Goal: Task Accomplishment & Management: Complete application form

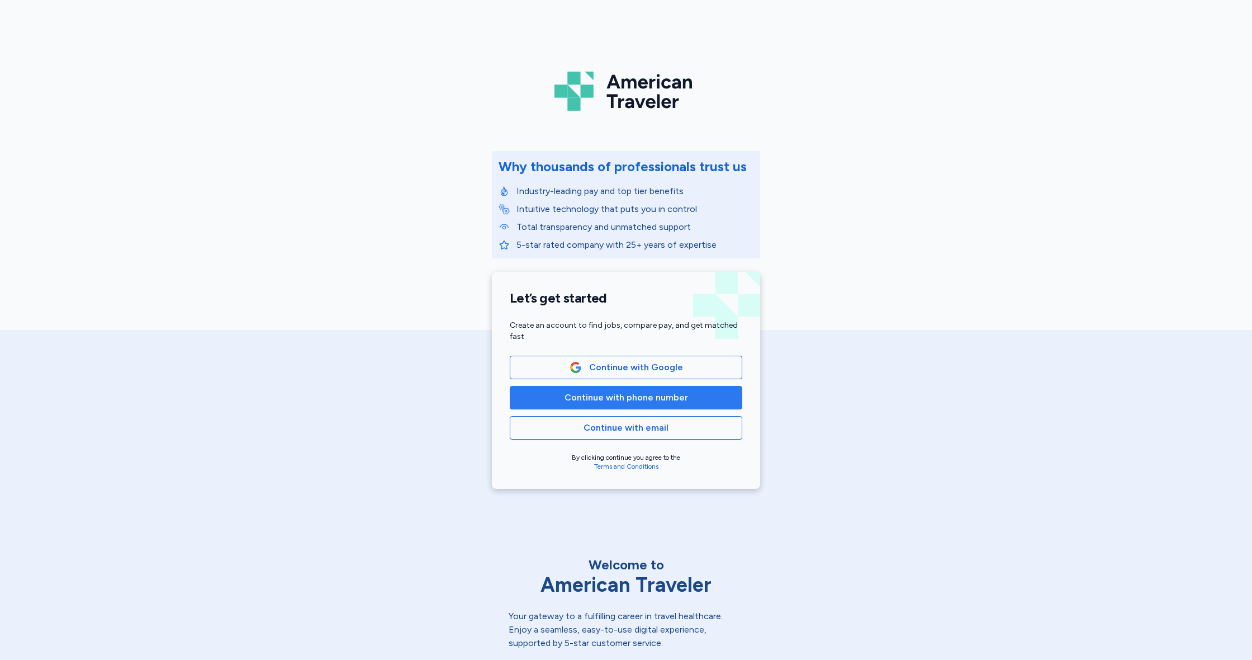
click at [670, 398] on span "Continue with phone number" at bounding box center [627, 397] width 124 height 13
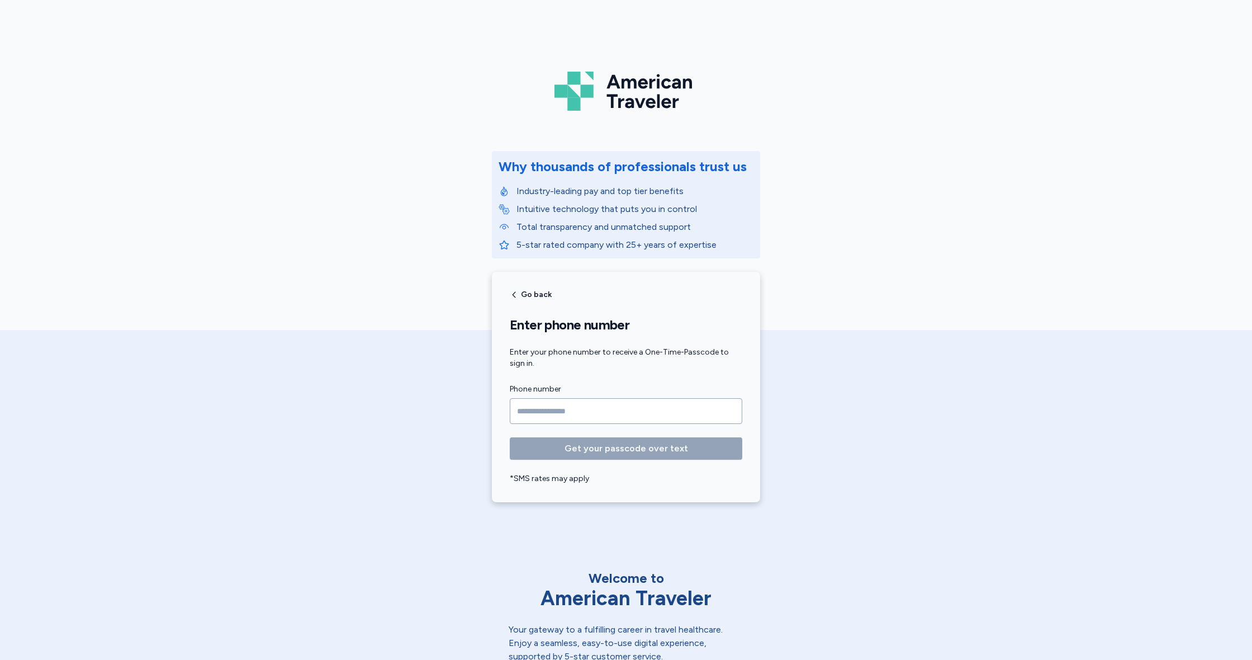
click at [536, 408] on input "Phone number" at bounding box center [626, 411] width 233 height 26
drag, startPoint x: 533, startPoint y: 414, endPoint x: 594, endPoint y: 427, distance: 62.3
click at [533, 414] on input "Phone number" at bounding box center [626, 411] width 233 height 26
click at [571, 408] on input "Phone number" at bounding box center [626, 411] width 233 height 26
click at [553, 407] on input "Phone number" at bounding box center [626, 411] width 233 height 26
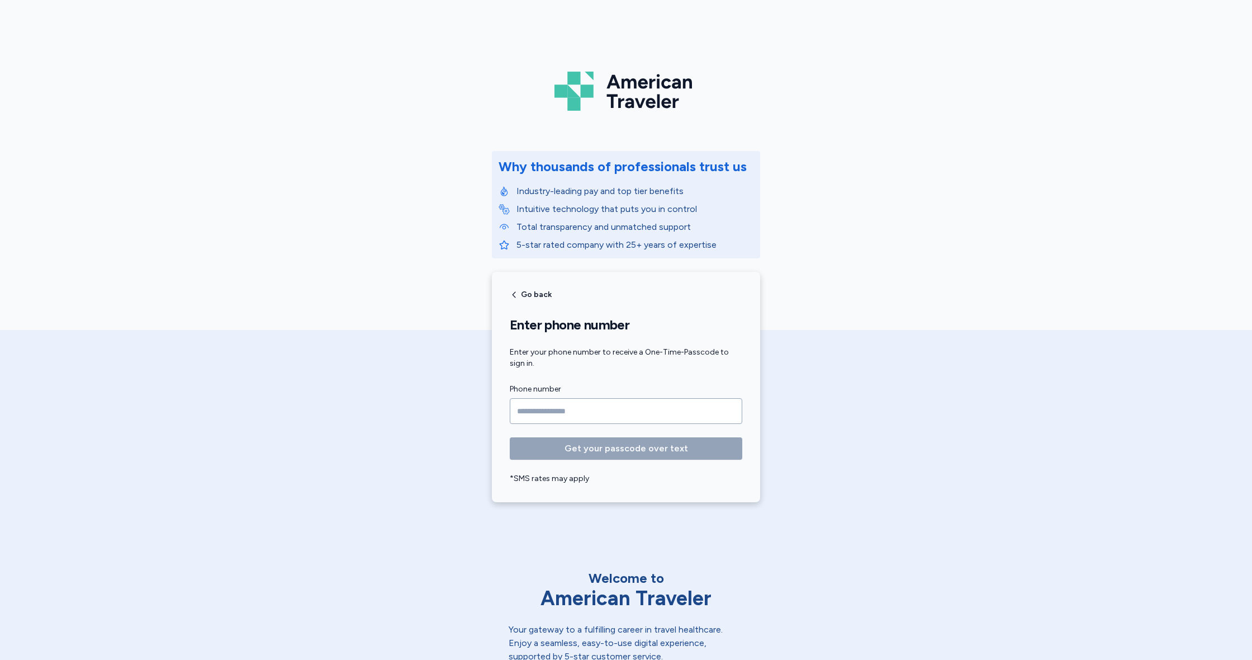
click at [553, 407] on input "Phone number" at bounding box center [626, 411] width 233 height 26
type input "**********"
click at [636, 448] on span "Get your passcode over text" at bounding box center [627, 448] width 124 height 13
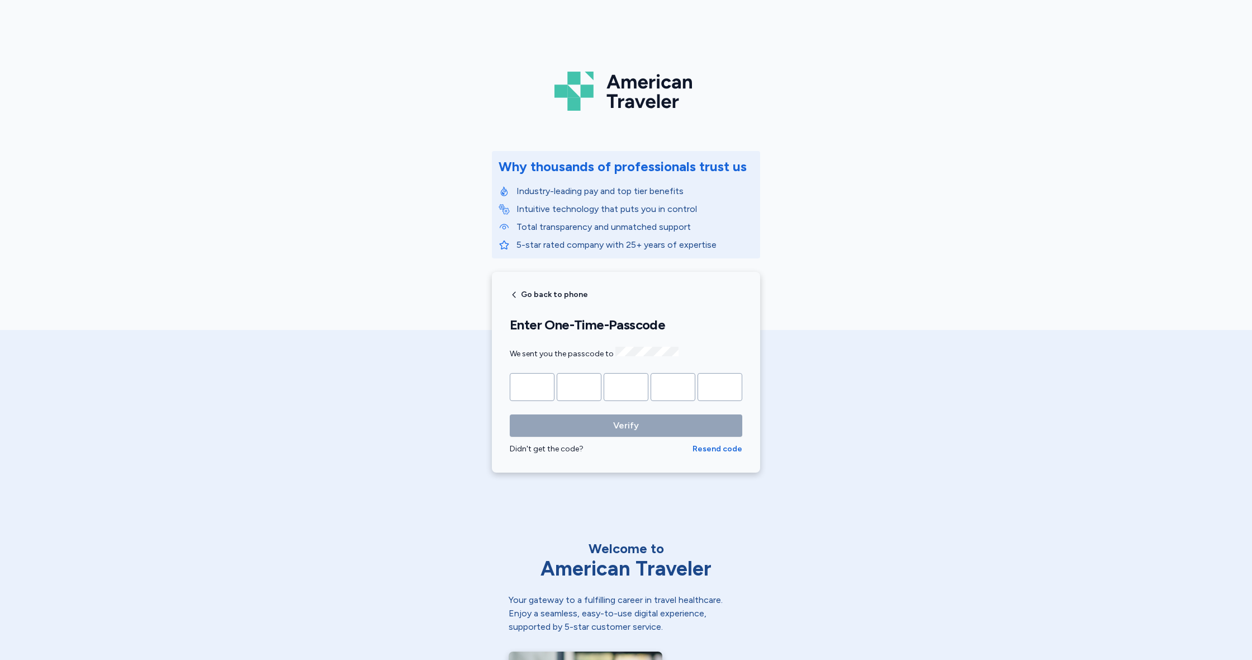
type input "*"
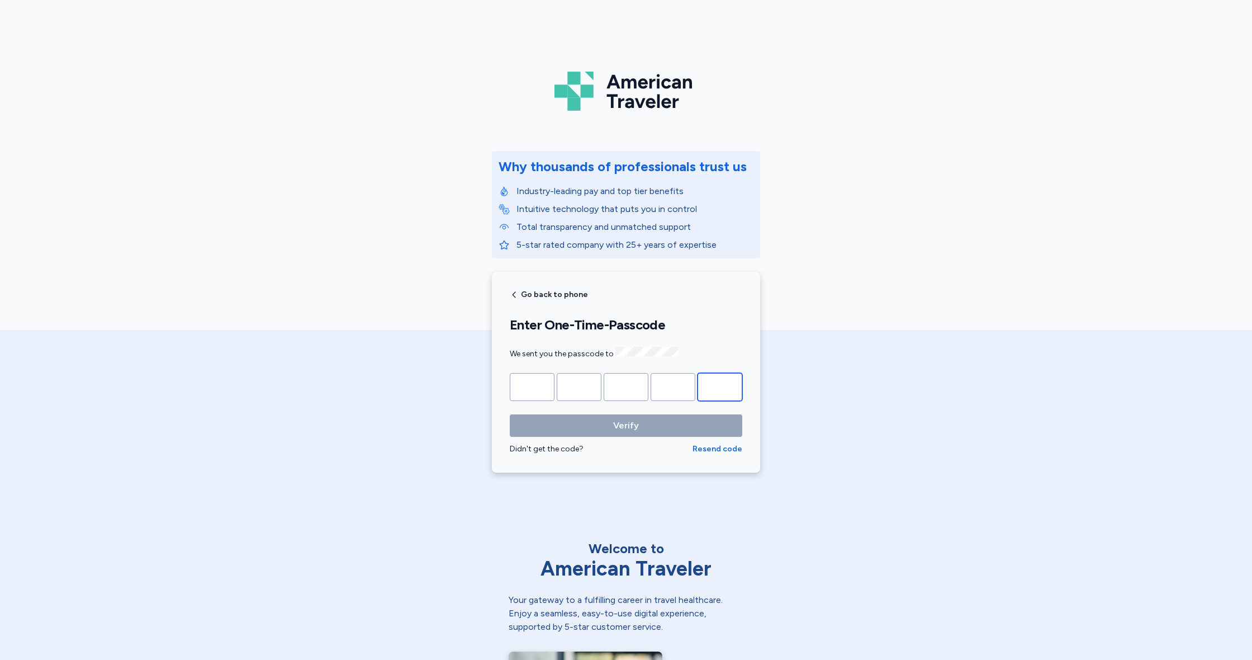
click at [626, 424] on button "Verify" at bounding box center [626, 425] width 233 height 22
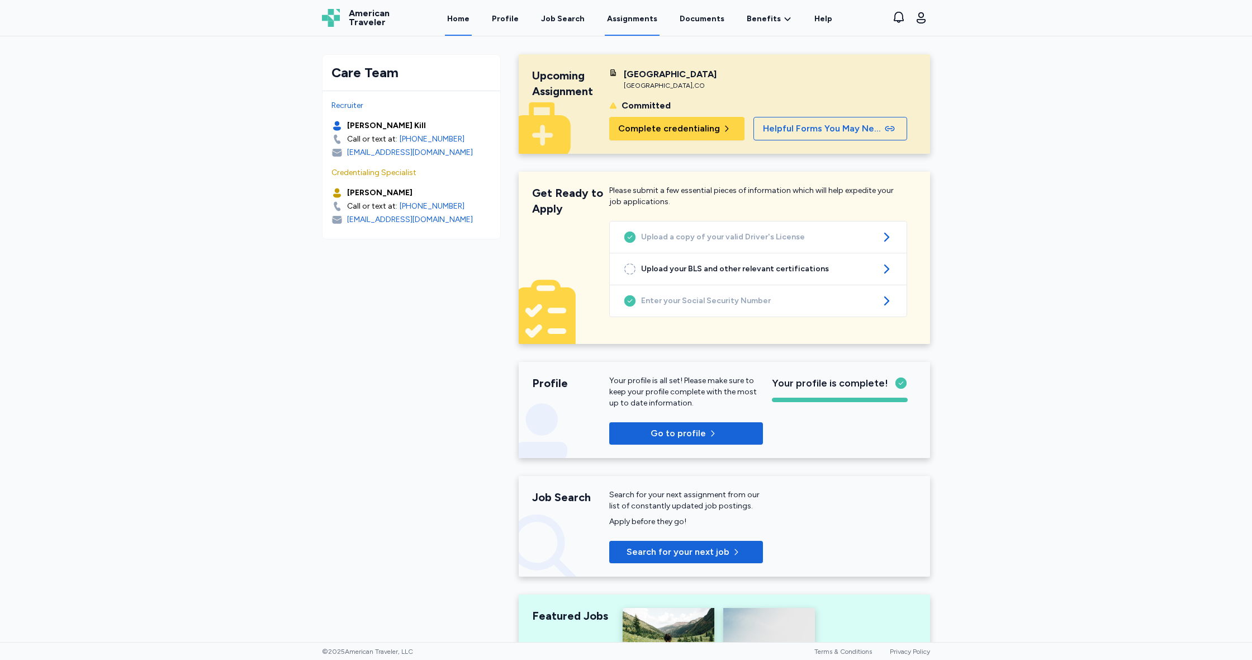
click at [638, 17] on link "Assignments" at bounding box center [632, 18] width 55 height 35
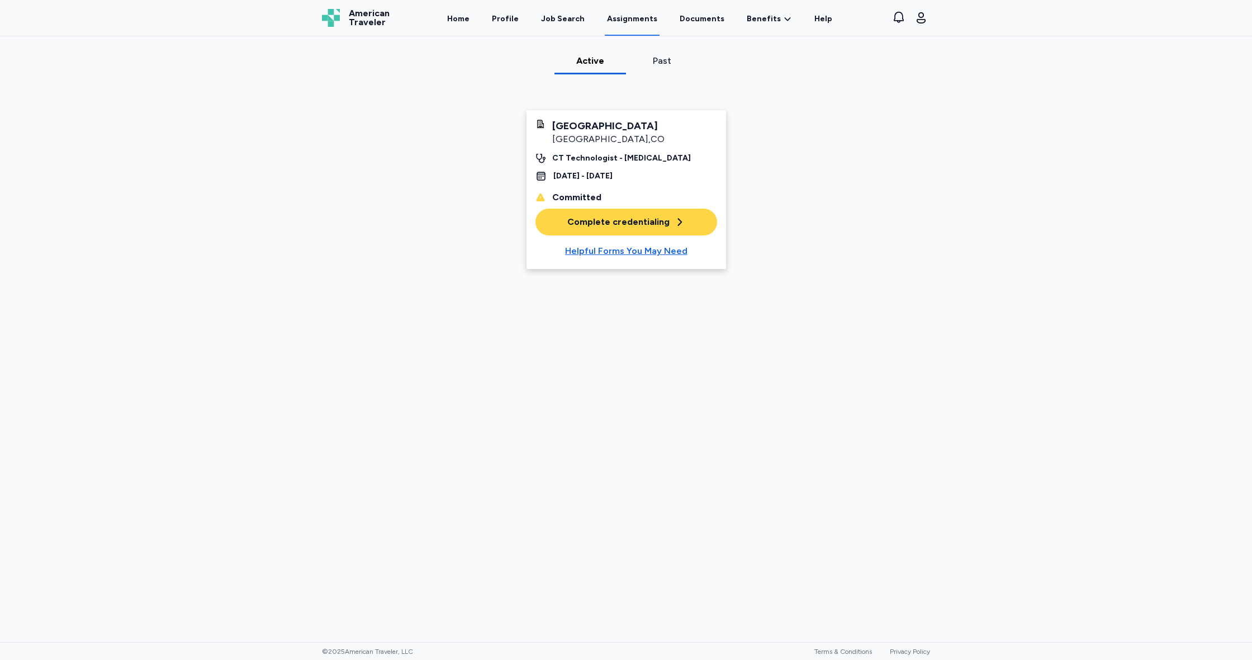
click at [644, 224] on div "Complete credentialing" at bounding box center [626, 221] width 118 height 13
